Goal: Task Accomplishment & Management: Manage account settings

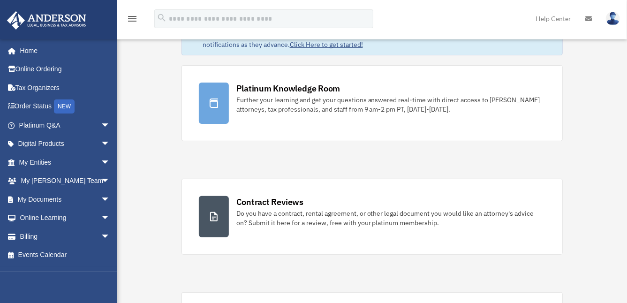
scroll to position [55, 0]
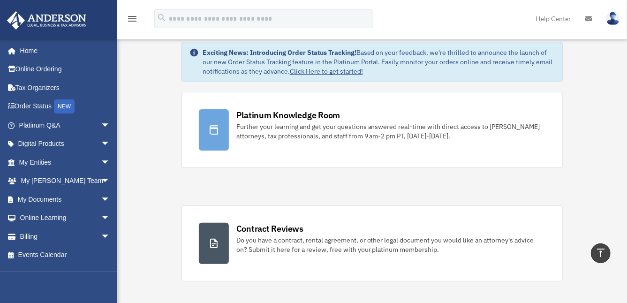
scroll to position [0, 0]
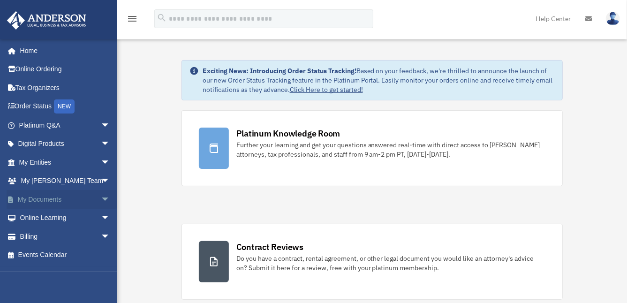
click at [71, 199] on link "My Documents arrow_drop_down" at bounding box center [66, 199] width 118 height 19
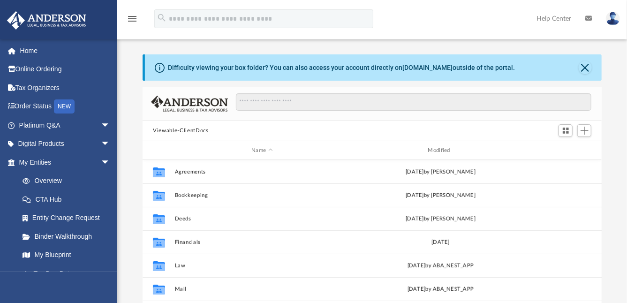
scroll to position [206, 452]
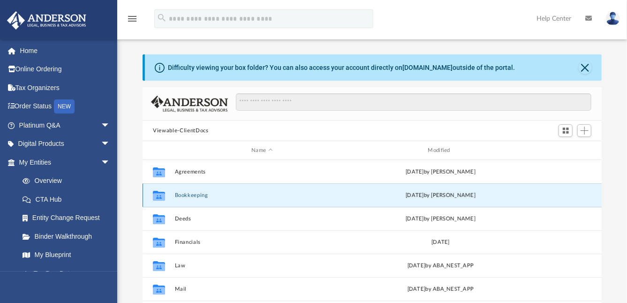
click at [198, 195] on button "Bookkeeping" at bounding box center [262, 195] width 174 height 6
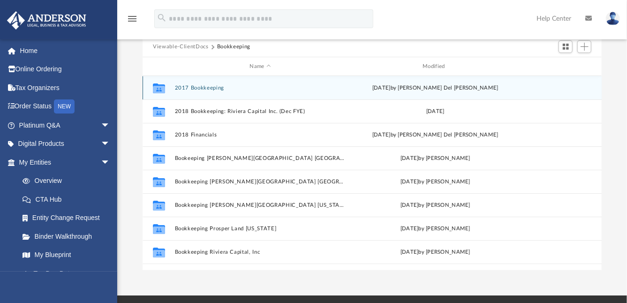
scroll to position [82, 0]
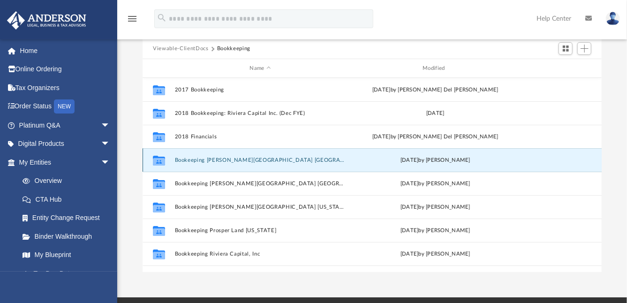
click at [215, 161] on button "Bookeeping [PERSON_NAME][GEOGRAPHIC_DATA] [GEOGRAPHIC_DATA]" at bounding box center [260, 160] width 171 height 6
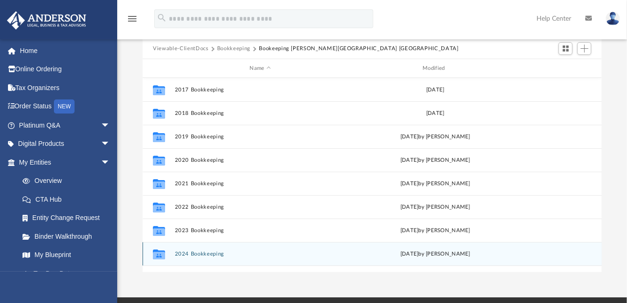
click at [201, 257] on div "Collaborated Folder 2024 Bookkeeping [DATE] by [PERSON_NAME]" at bounding box center [372, 253] width 459 height 23
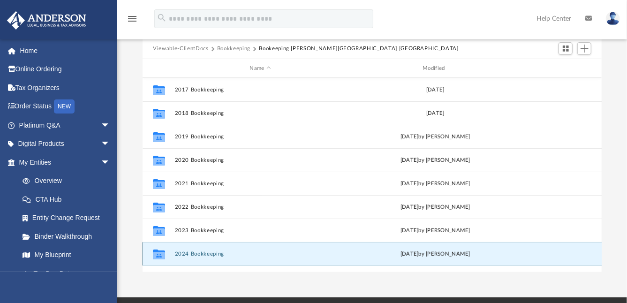
click at [207, 252] on button "2024 Bookkeeping" at bounding box center [260, 254] width 171 height 6
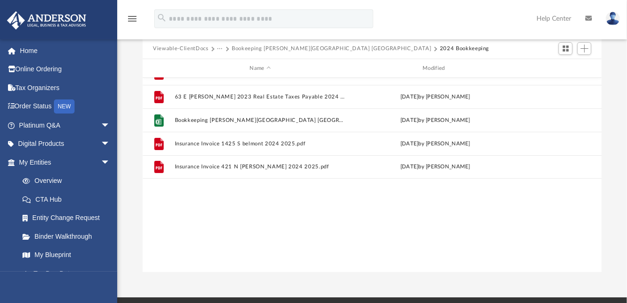
scroll to position [0, 0]
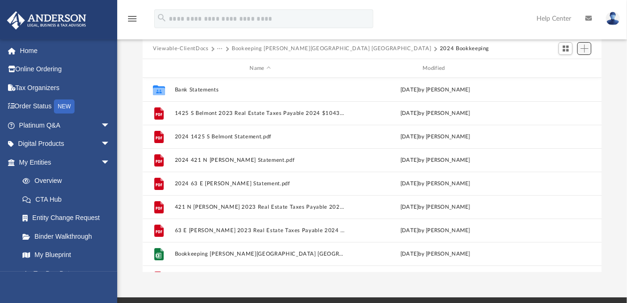
click at [584, 51] on span "Add" at bounding box center [584, 49] width 8 height 8
click at [564, 66] on li "Upload" at bounding box center [571, 67] width 30 height 10
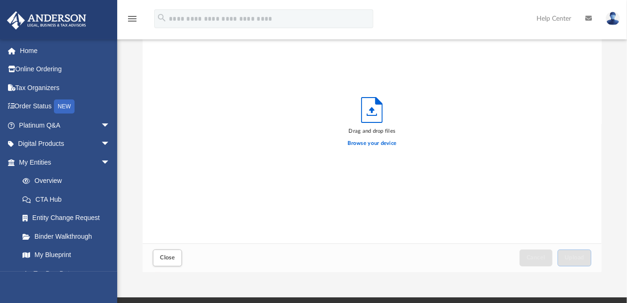
scroll to position [231, 452]
click at [375, 146] on label "Browse your device" at bounding box center [372, 143] width 49 height 8
click at [0, 0] on input "Browse your device" at bounding box center [0, 0] width 0 height 0
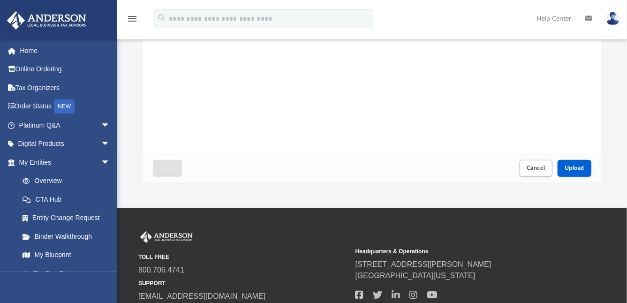
scroll to position [244, 0]
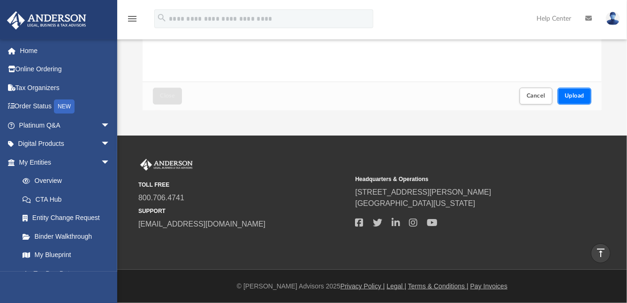
click at [579, 92] on button "Upload" at bounding box center [574, 96] width 34 height 16
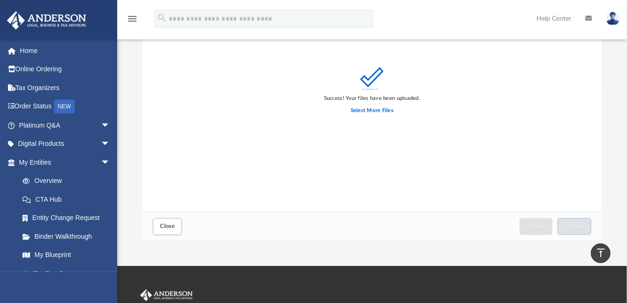
scroll to position [0, 0]
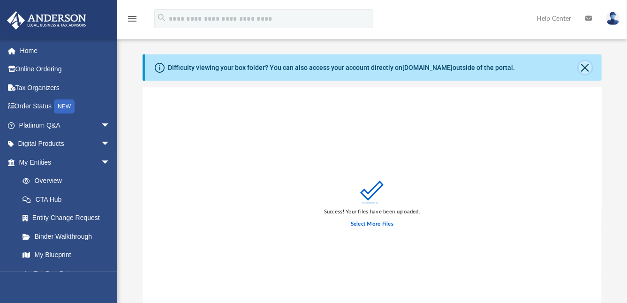
click at [586, 68] on button "Close" at bounding box center [585, 67] width 13 height 13
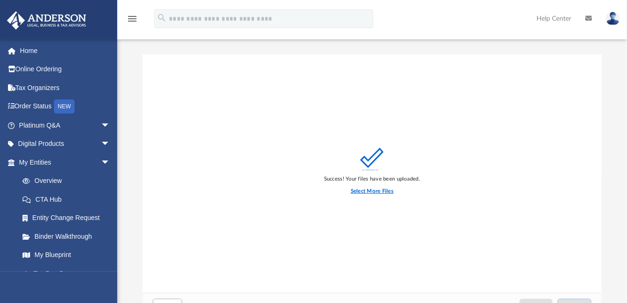
click at [375, 191] on label "Select More Files" at bounding box center [372, 191] width 43 height 8
click at [0, 0] on input "Select More Files" at bounding box center [0, 0] width 0 height 0
click at [377, 192] on label "Select More Files" at bounding box center [372, 191] width 43 height 8
click at [0, 0] on input "Select More Files" at bounding box center [0, 0] width 0 height 0
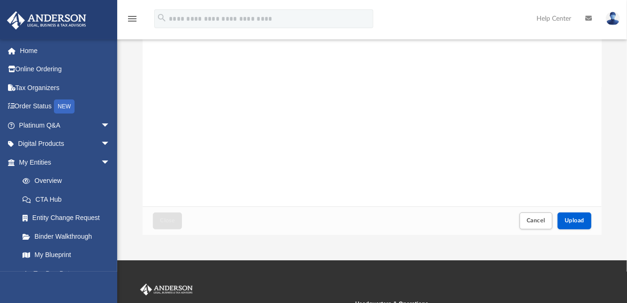
scroll to position [186, 0]
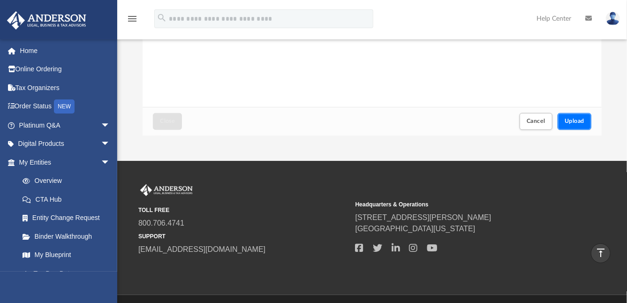
click at [578, 123] on span "Upload" at bounding box center [575, 121] width 20 height 6
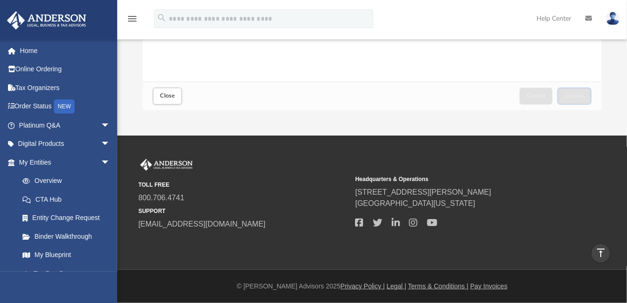
scroll to position [211, 0]
click at [472, 203] on span "[GEOGRAPHIC_DATA][US_STATE]" at bounding box center [460, 203] width 211 height 11
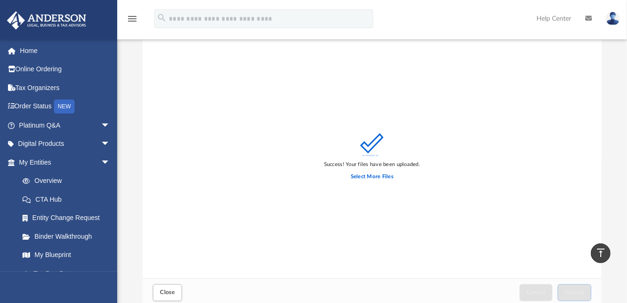
scroll to position [0, 0]
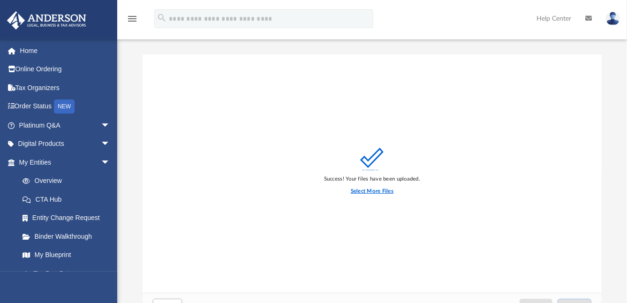
click at [365, 190] on label "Select More Files" at bounding box center [372, 191] width 43 height 8
click at [0, 0] on input "Select More Files" at bounding box center [0, 0] width 0 height 0
click at [378, 190] on label "Select More Files" at bounding box center [372, 191] width 43 height 8
click at [0, 0] on input "Select More Files" at bounding box center [0, 0] width 0 height 0
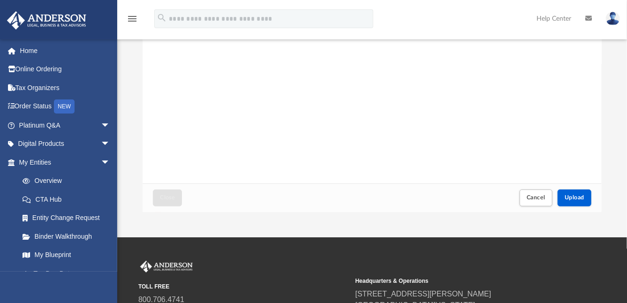
scroll to position [108, 0]
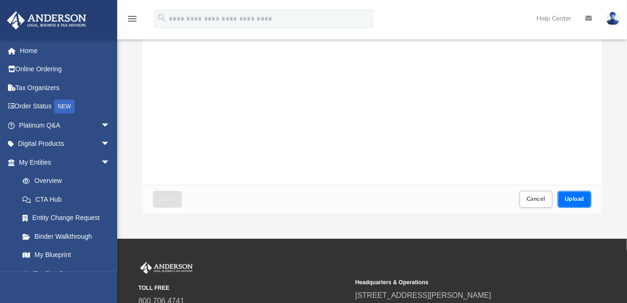
click at [576, 198] on span "Upload" at bounding box center [575, 199] width 20 height 6
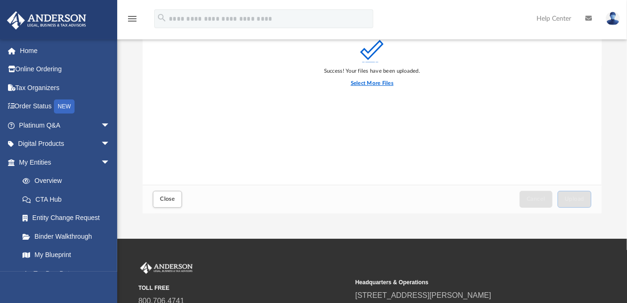
click at [371, 82] on label "Select More Files" at bounding box center [372, 83] width 43 height 8
click at [0, 0] on input "Select More Files" at bounding box center [0, 0] width 0 height 0
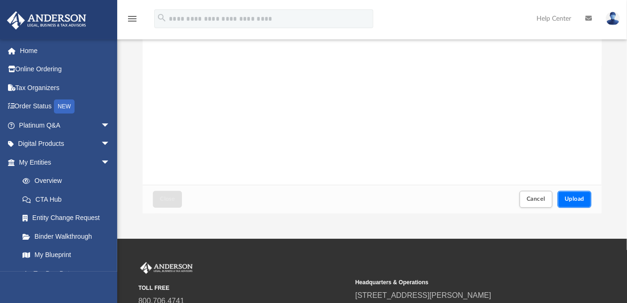
click at [580, 202] on button "Upload" at bounding box center [574, 199] width 34 height 16
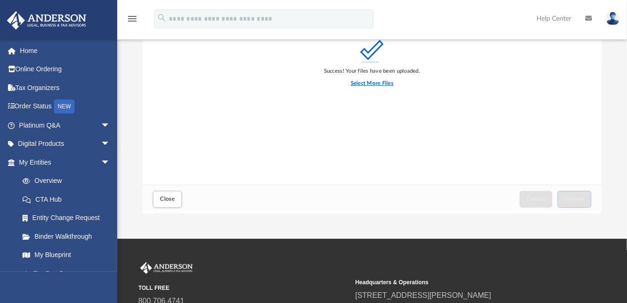
click at [374, 83] on label "Select More Files" at bounding box center [372, 83] width 43 height 8
click at [0, 0] on input "Select More Files" at bounding box center [0, 0] width 0 height 0
click at [537, 85] on div "Success! Your files have been uploaded. Select More Files" at bounding box center [372, 66] width 459 height 238
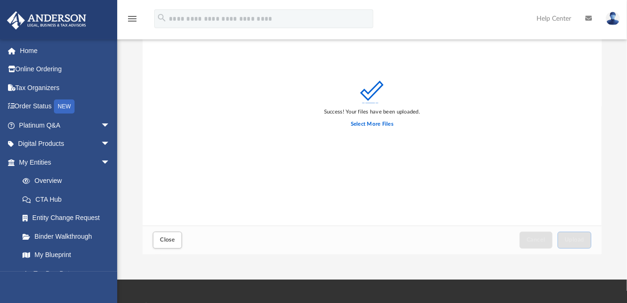
scroll to position [74, 0]
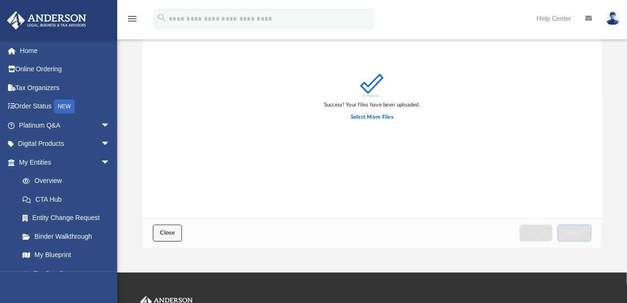
click at [164, 228] on button "Close" at bounding box center [167, 233] width 29 height 16
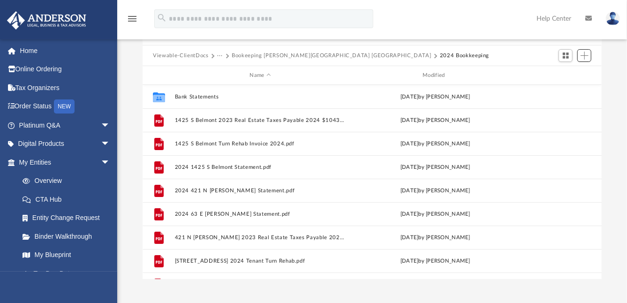
scroll to position [31, 0]
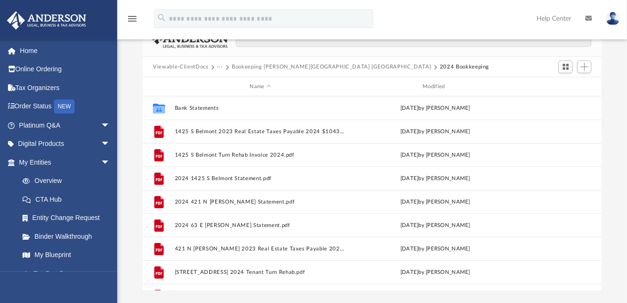
click at [440, 67] on button "2024 Bookkeeping" at bounding box center [464, 67] width 49 height 8
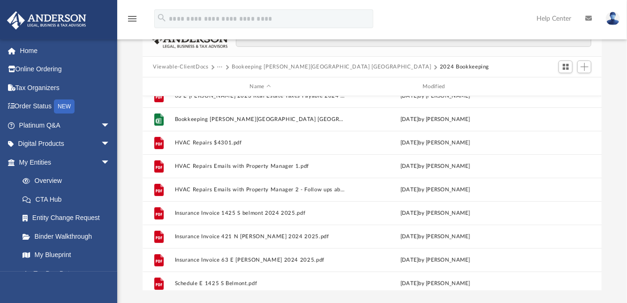
scroll to position [199, 0]
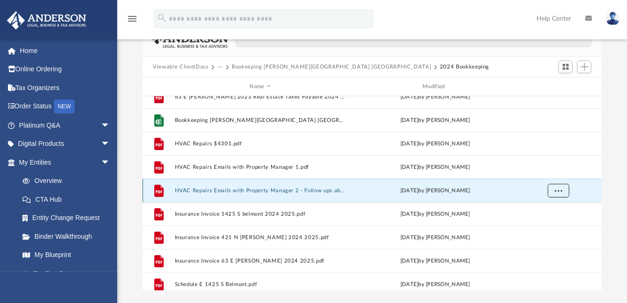
click at [560, 190] on span "More options" at bounding box center [559, 190] width 8 height 5
click at [289, 65] on button "Bookeeping [PERSON_NAME][GEOGRAPHIC_DATA] [GEOGRAPHIC_DATA]" at bounding box center [331, 67] width 199 height 8
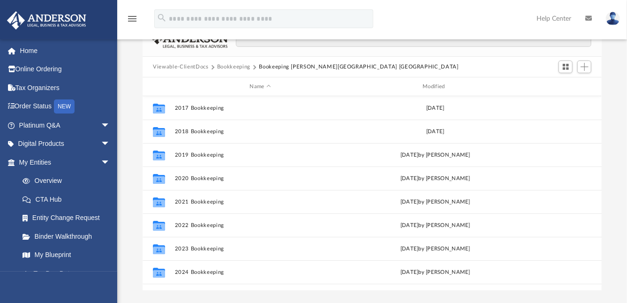
click at [237, 65] on button "Bookkeeping" at bounding box center [233, 67] width 33 height 8
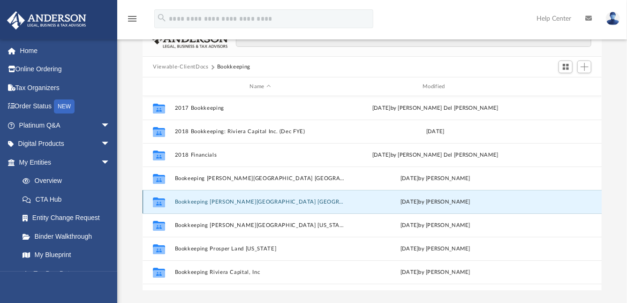
click at [214, 199] on button "Bookkeeping [PERSON_NAME][GEOGRAPHIC_DATA] [GEOGRAPHIC_DATA]" at bounding box center [260, 202] width 171 height 6
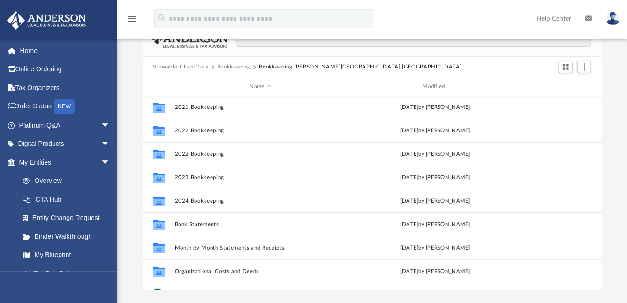
scroll to position [116, 0]
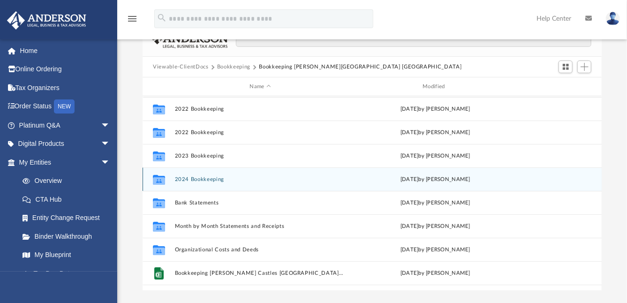
click at [173, 175] on div "Collaborated Folder 2024 Bookkeeping [DATE] by [PERSON_NAME]" at bounding box center [372, 178] width 459 height 23
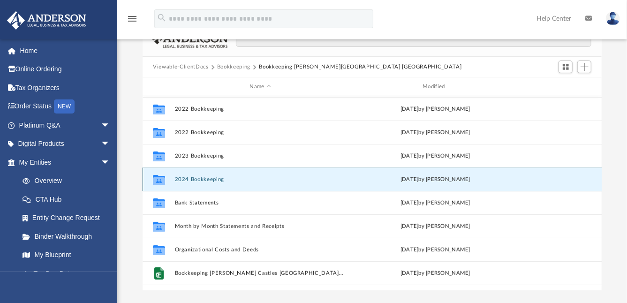
click at [189, 177] on button "2024 Bookkeeping" at bounding box center [260, 179] width 171 height 6
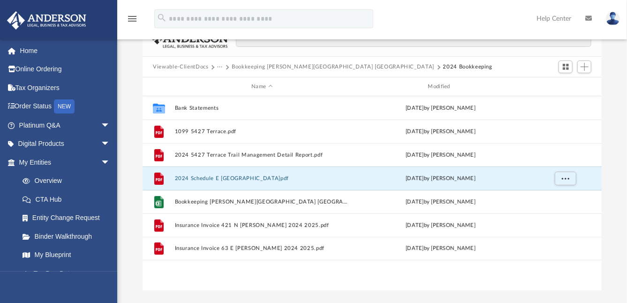
scroll to position [0, 0]
click at [189, 177] on button "2024 Schedule E [GEOGRAPHIC_DATA]pdf" at bounding box center [262, 178] width 174 height 6
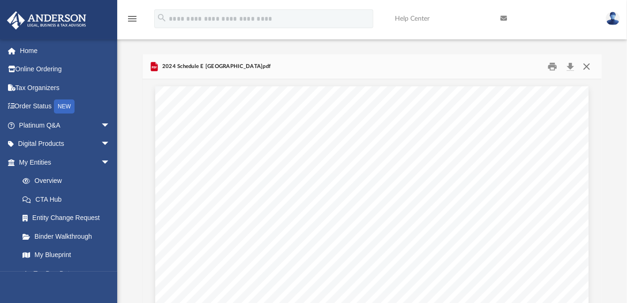
click at [589, 71] on button "Close" at bounding box center [586, 67] width 17 height 15
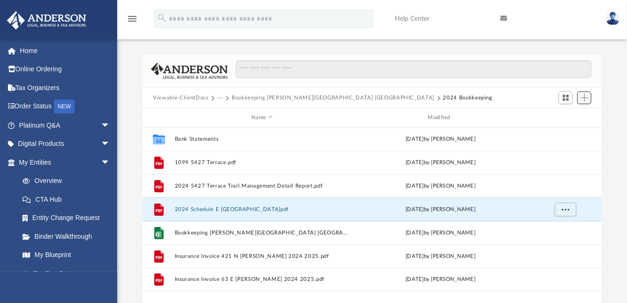
click at [587, 98] on span "Add" at bounding box center [584, 98] width 8 height 8
click at [566, 119] on li "Upload" at bounding box center [571, 117] width 30 height 10
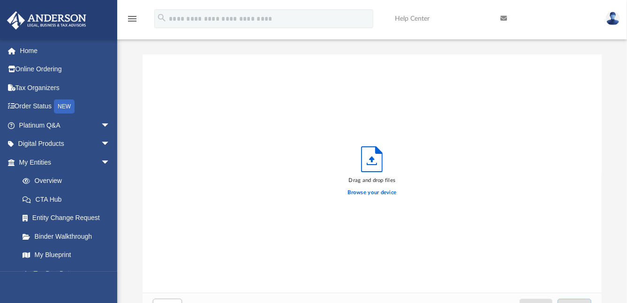
scroll to position [231, 452]
click at [365, 194] on label "Browse your device" at bounding box center [372, 192] width 49 height 8
click at [0, 0] on input "Browse your device" at bounding box center [0, 0] width 0 height 0
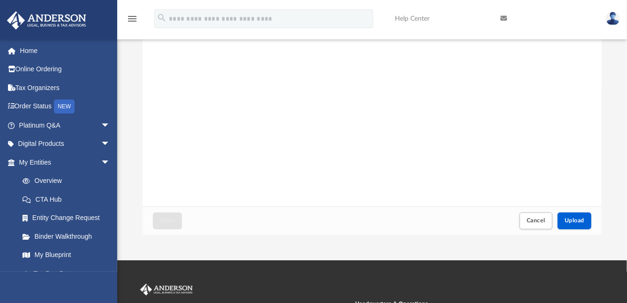
scroll to position [90, 0]
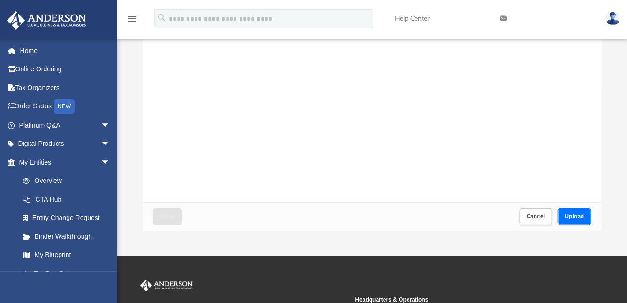
click at [573, 216] on span "Upload" at bounding box center [575, 216] width 20 height 6
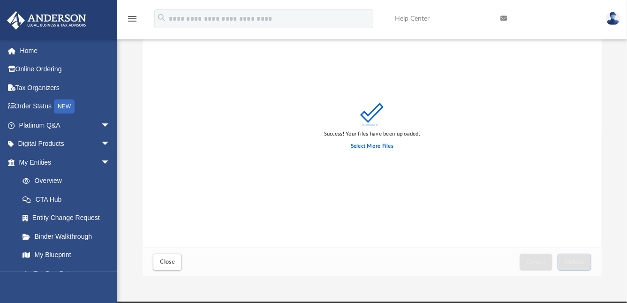
scroll to position [0, 0]
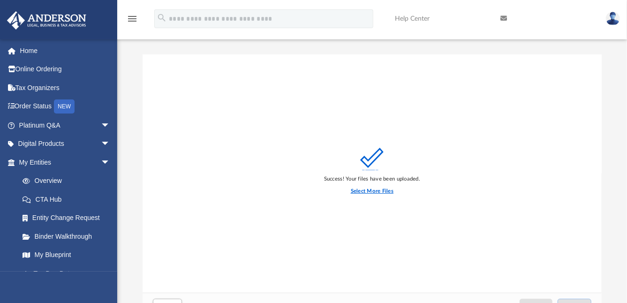
click at [365, 190] on label "Select More Files" at bounding box center [372, 191] width 43 height 8
click at [0, 0] on input "Select More Files" at bounding box center [0, 0] width 0 height 0
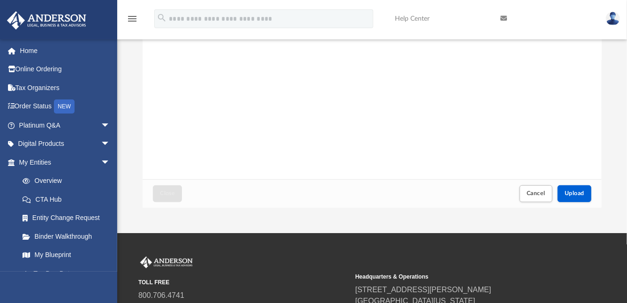
scroll to position [184, 0]
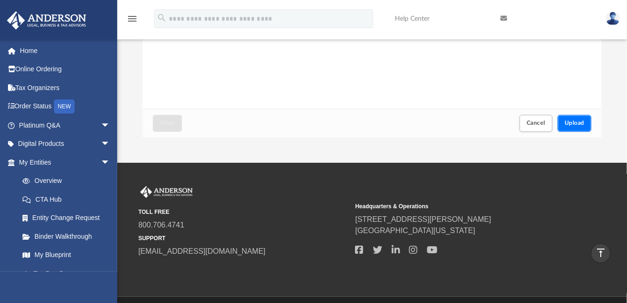
click at [572, 124] on span "Upload" at bounding box center [575, 123] width 20 height 6
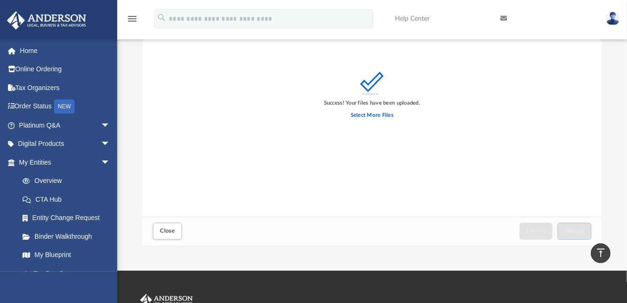
scroll to position [0, 0]
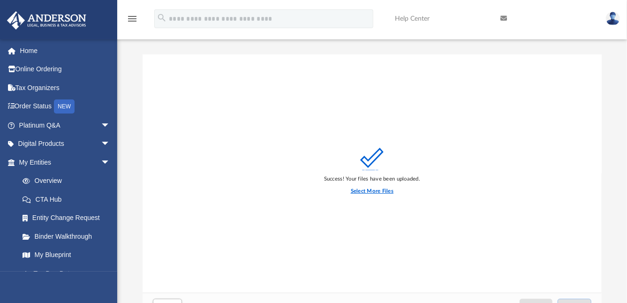
click at [378, 190] on label "Select More Files" at bounding box center [372, 191] width 43 height 8
click at [0, 0] on input "Select More Files" at bounding box center [0, 0] width 0 height 0
